Goal: Information Seeking & Learning: Learn about a topic

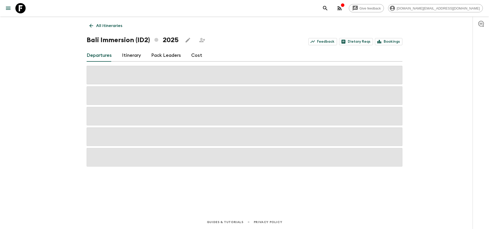
click at [198, 52] on link "Cost" at bounding box center [196, 55] width 11 height 12
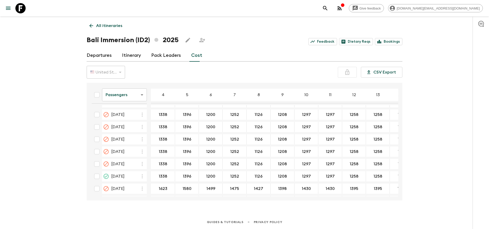
scroll to position [415, 0]
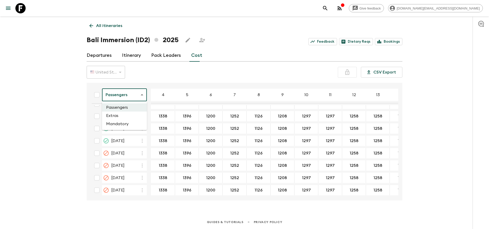
click at [132, 92] on body "Give feedback [DOMAIN_NAME][EMAIL_ADDRESS][DOMAIN_NAME] All itineraries Bali Im…" at bounding box center [244, 114] width 489 height 229
click at [126, 114] on li "Extras" at bounding box center [124, 115] width 45 height 8
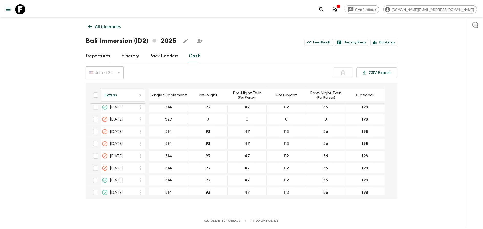
scroll to position [374, 0]
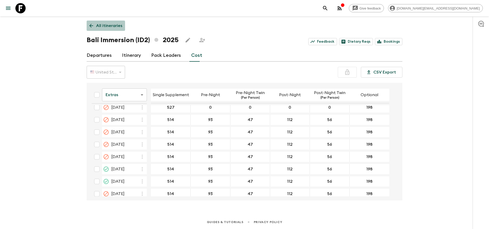
click at [95, 27] on link "All itineraries" at bounding box center [106, 26] width 38 height 10
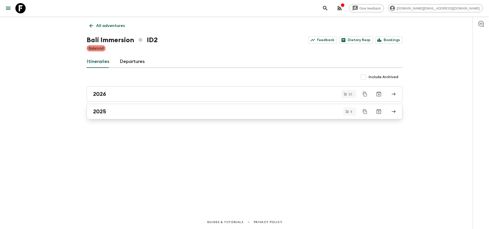
click at [136, 110] on div "2025" at bounding box center [239, 111] width 293 height 7
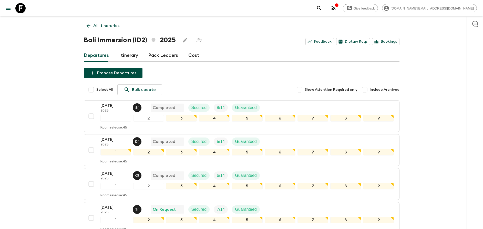
click at [195, 62] on div "All itineraries Bali Immersion (ID2) 2025 Feedback Dietary Reqs Bookings Depart…" at bounding box center [242, 218] width 328 height 405
click at [44, 149] on div "Give feedback [DOMAIN_NAME][EMAIL_ADDRESS][DOMAIN_NAME] All itineraries Bali Im…" at bounding box center [241, 224] width 483 height 449
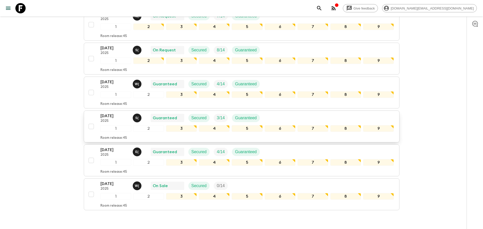
scroll to position [182, 0]
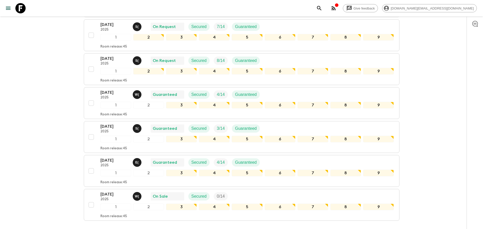
click at [45, 127] on div "Give feedback [DOMAIN_NAME][EMAIL_ADDRESS][DOMAIN_NAME] All itineraries Bali Im…" at bounding box center [241, 42] width 483 height 449
